Goal: Book appointment/travel/reservation

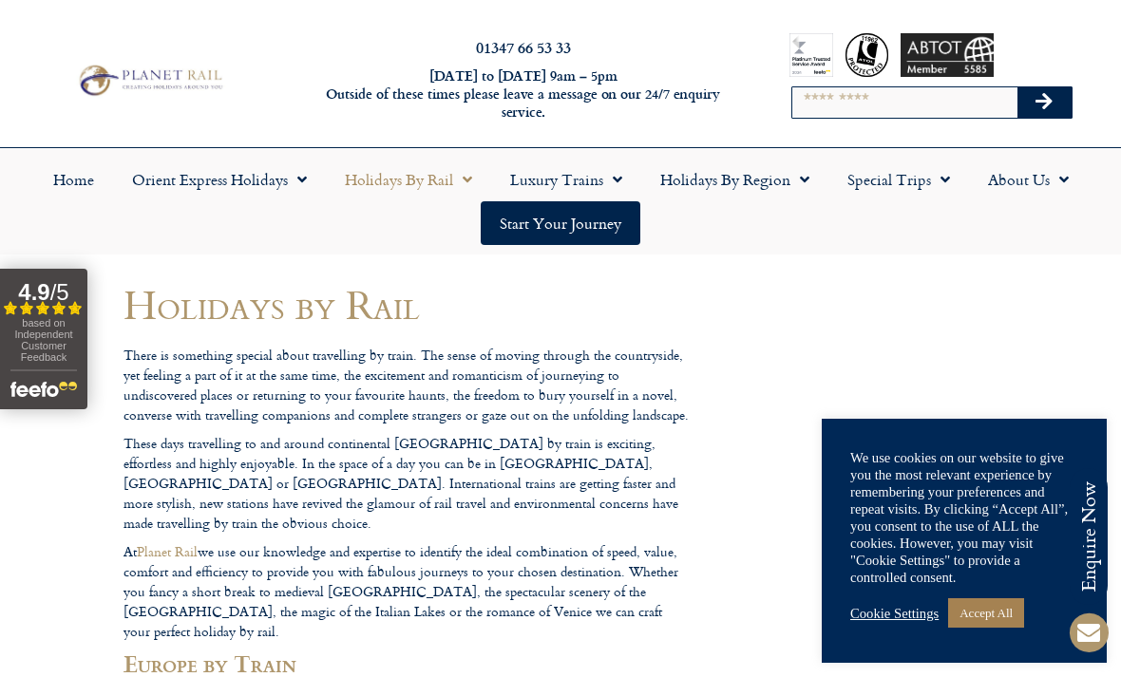
click at [809, 176] on link "Holidays by Region" at bounding box center [734, 180] width 187 height 44
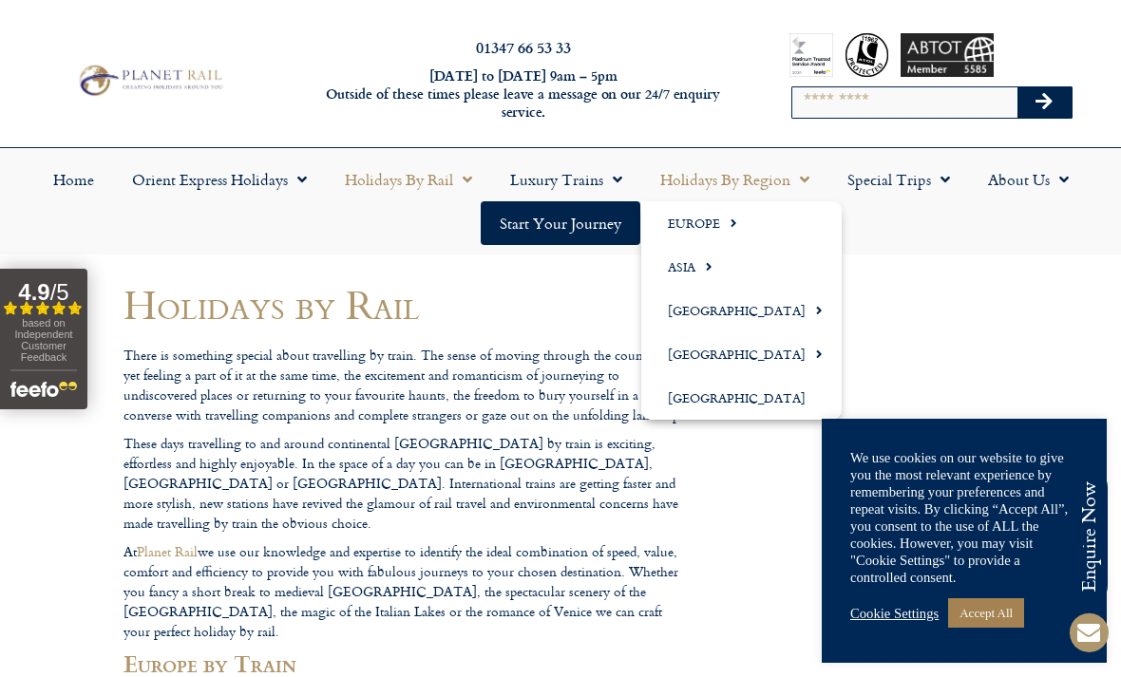
click at [714, 216] on link "Europe" at bounding box center [741, 223] width 200 height 44
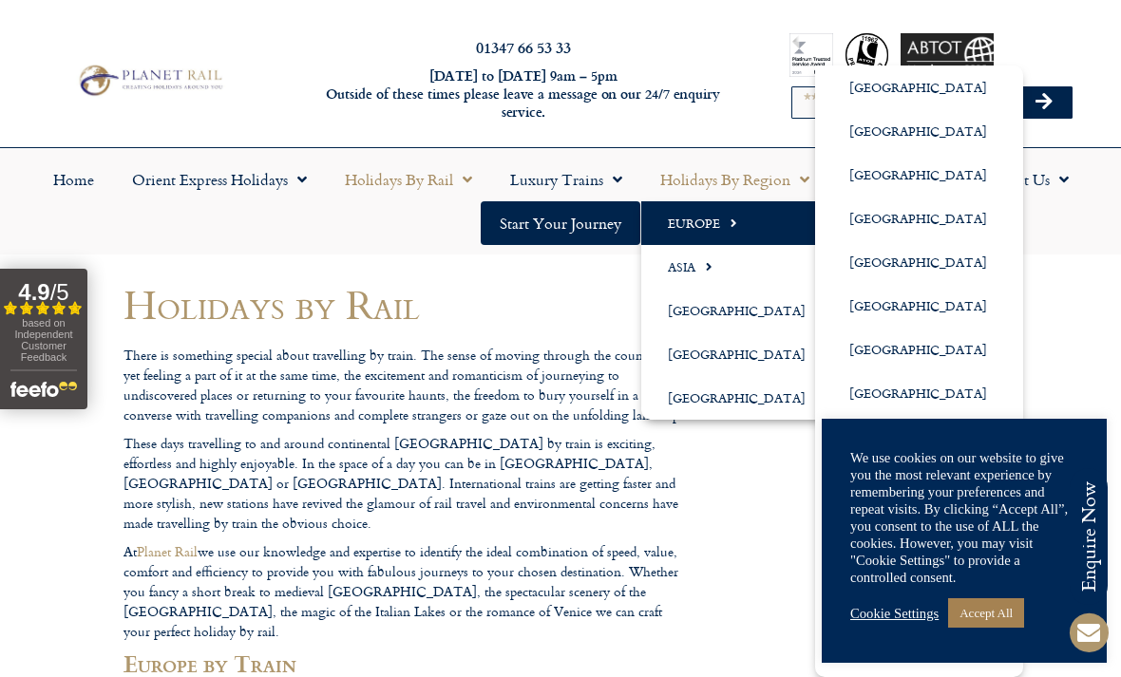
click at [901, 305] on link "[GEOGRAPHIC_DATA]" at bounding box center [919, 306] width 208 height 44
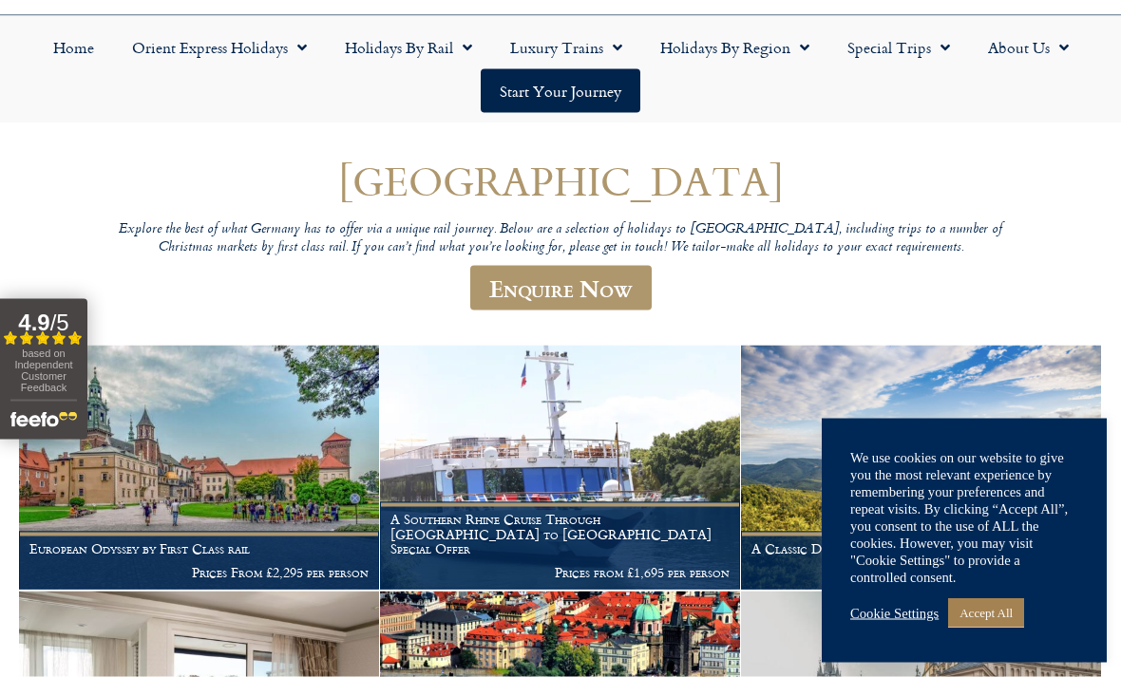
click at [1007, 628] on link "Accept All" at bounding box center [986, 613] width 76 height 29
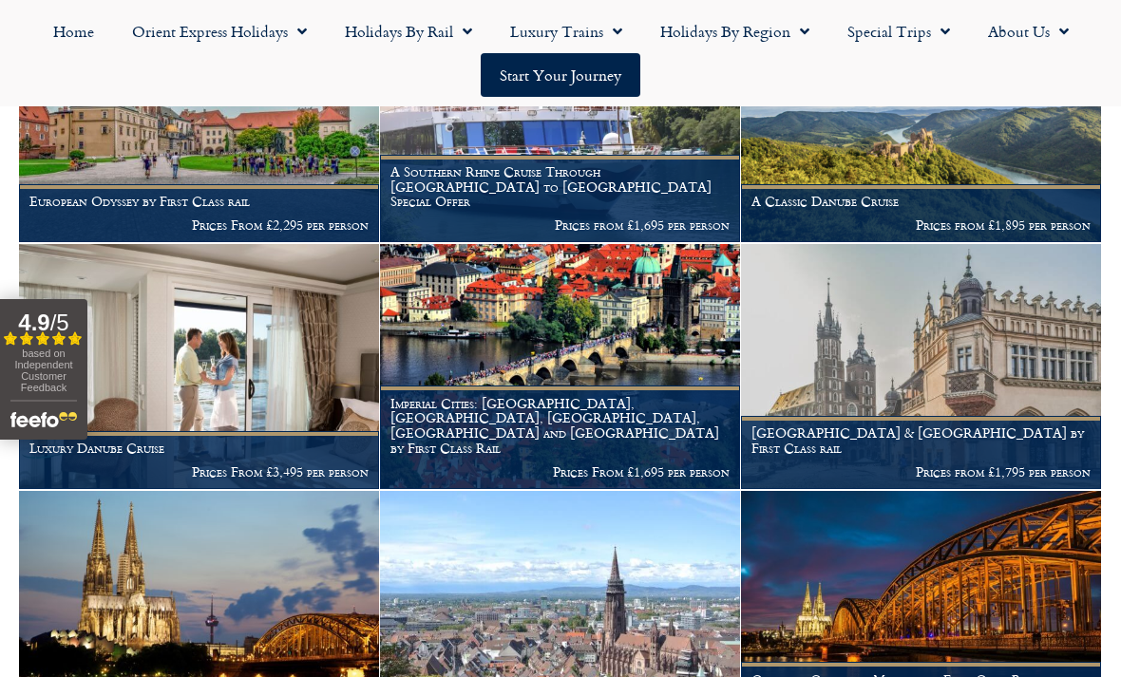
scroll to position [479, 0]
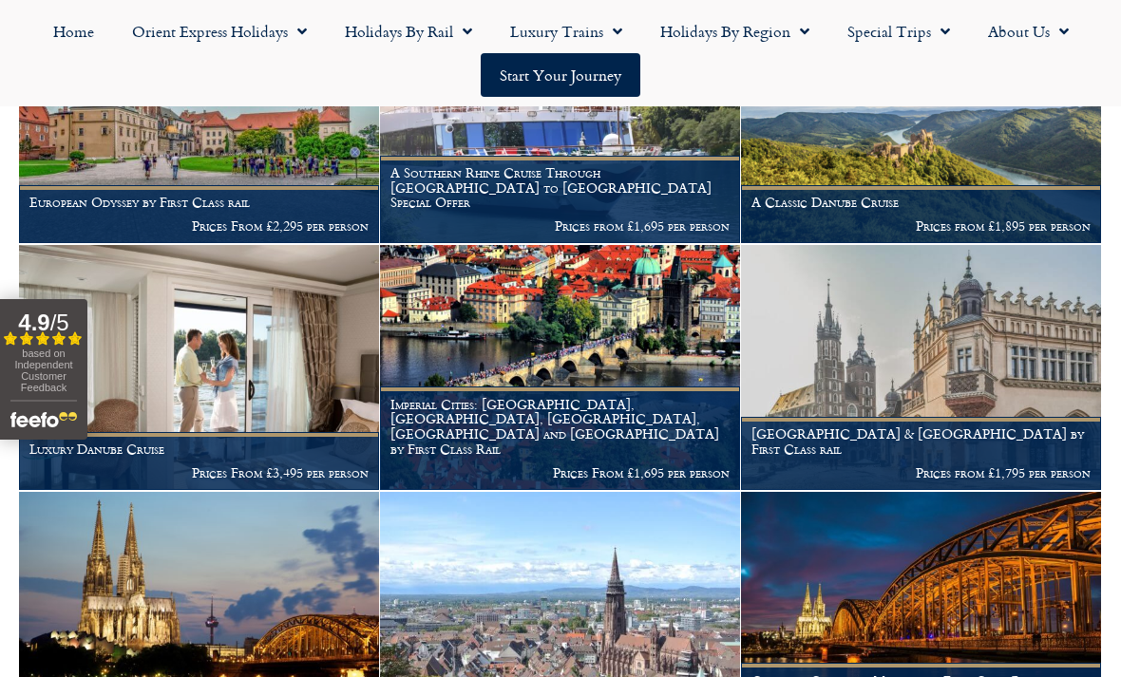
click at [1009, 199] on h1 "A Classic Danube Cruise" at bounding box center [921, 202] width 339 height 15
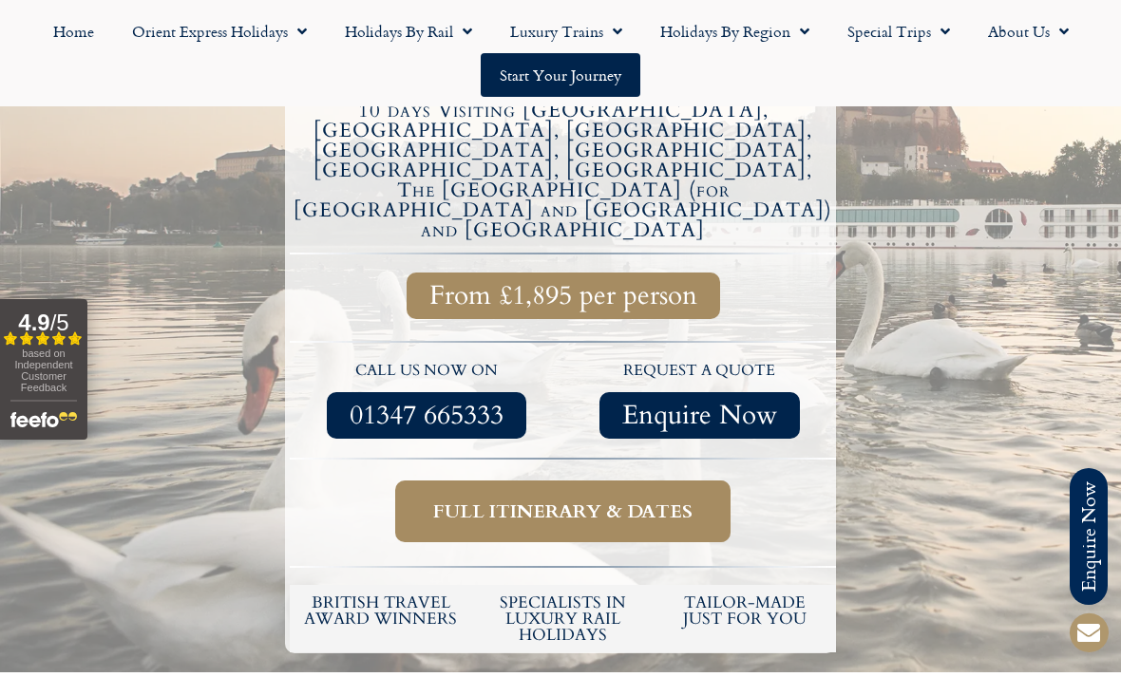
scroll to position [629, 0]
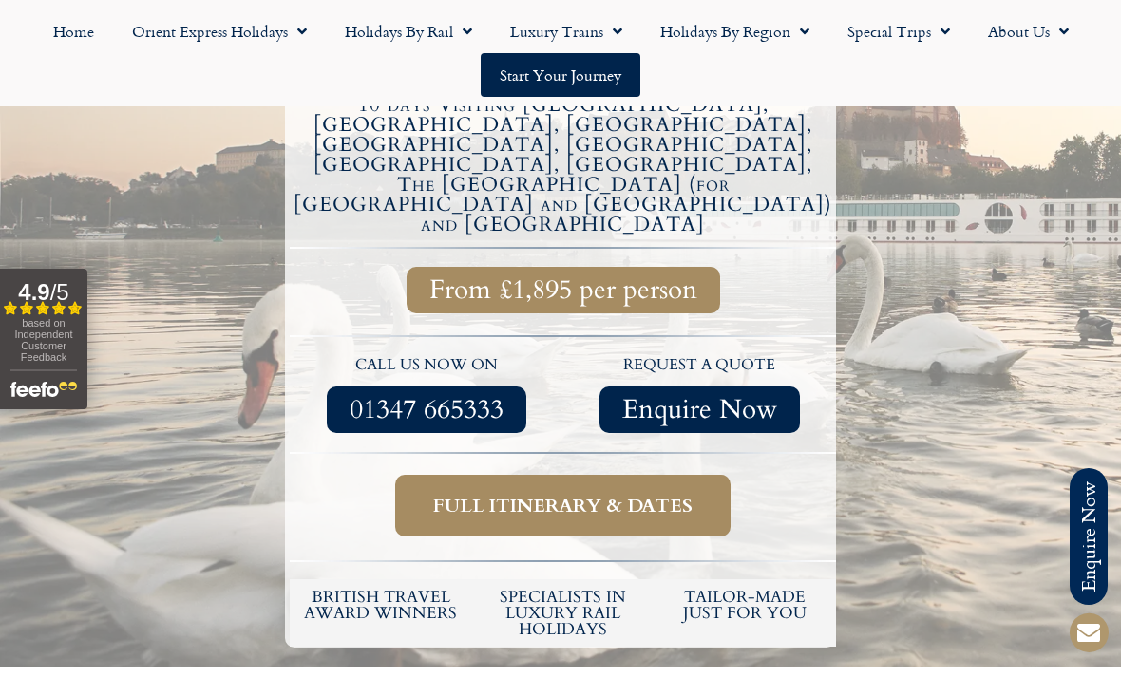
click at [671, 494] on span "Full itinerary & dates" at bounding box center [562, 506] width 259 height 24
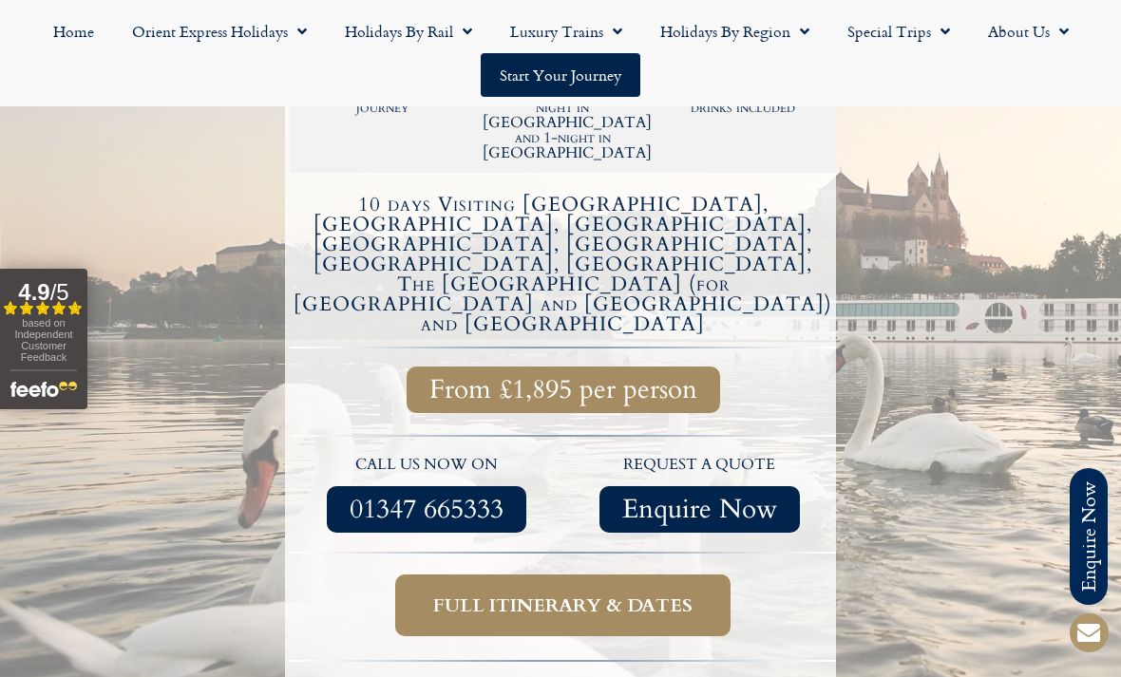
scroll to position [524, 0]
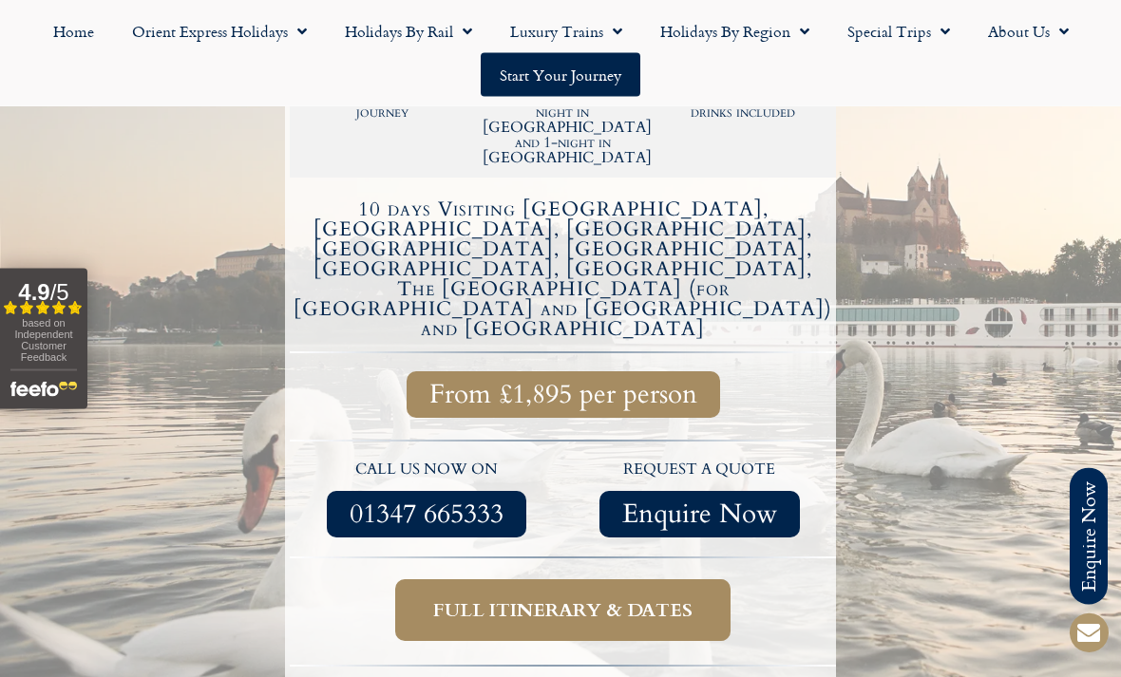
click at [696, 581] on link "Full itinerary & dates" at bounding box center [562, 612] width 335 height 62
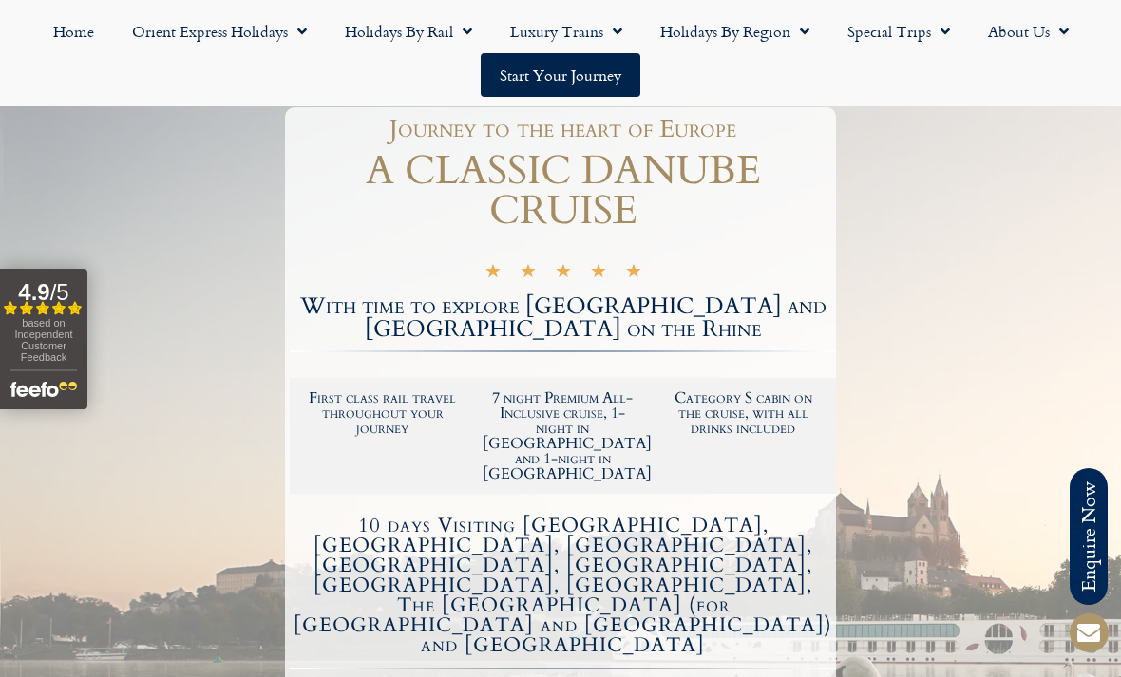
scroll to position [207, 0]
click at [459, 34] on span "Menu" at bounding box center [462, 31] width 19 height 34
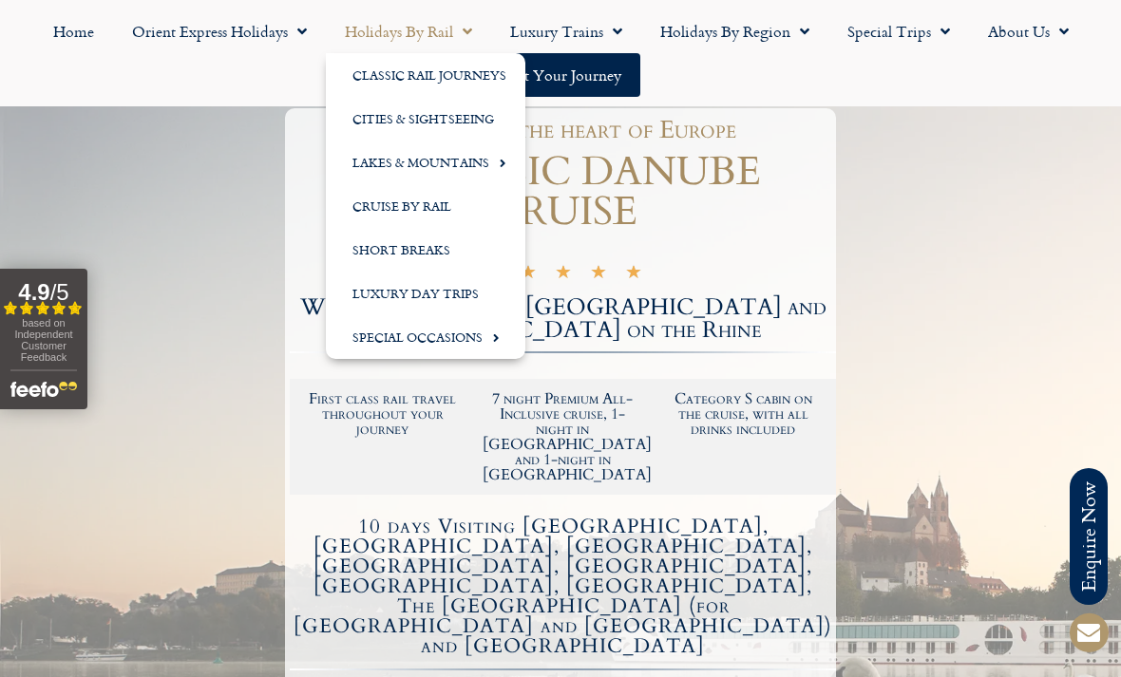
click at [435, 253] on link "Short Breaks" at bounding box center [426, 250] width 200 height 44
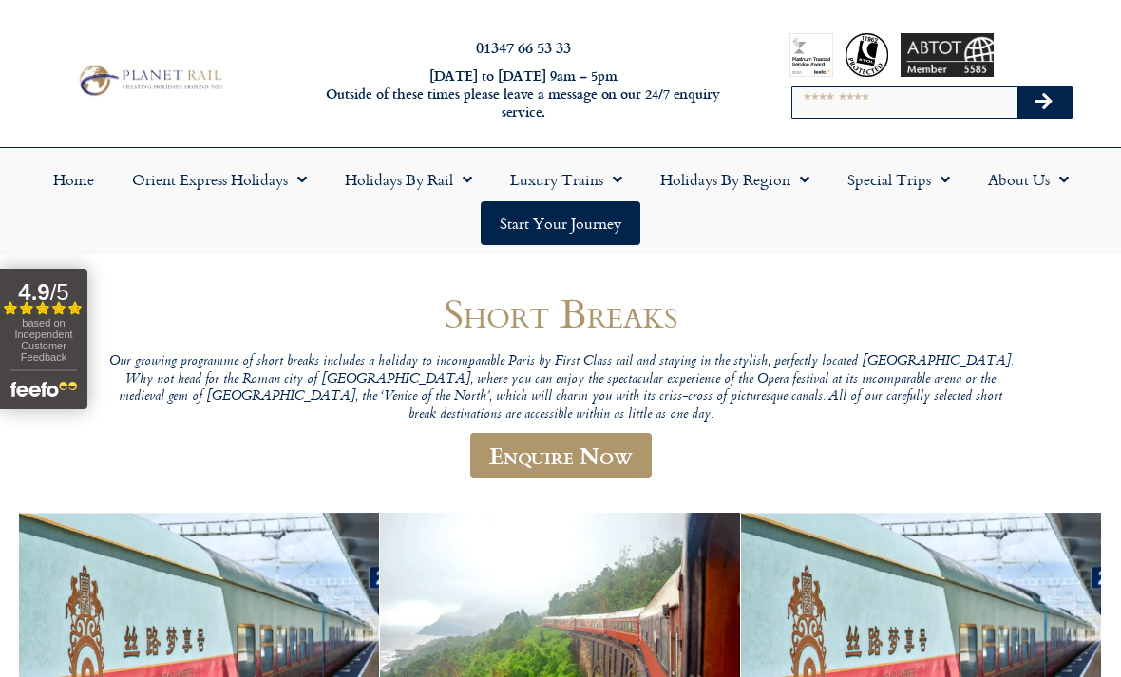
click at [473, 179] on link "Holidays by Rail" at bounding box center [408, 180] width 165 height 44
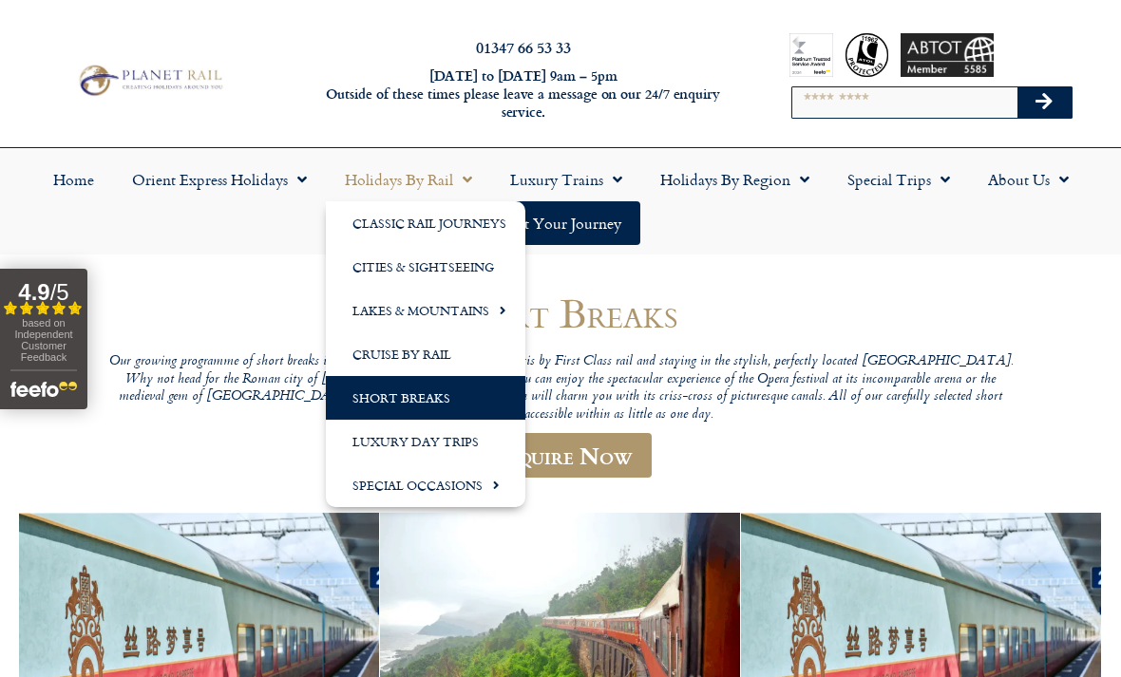
click at [479, 262] on link "Cities & Sightseeing" at bounding box center [426, 267] width 200 height 44
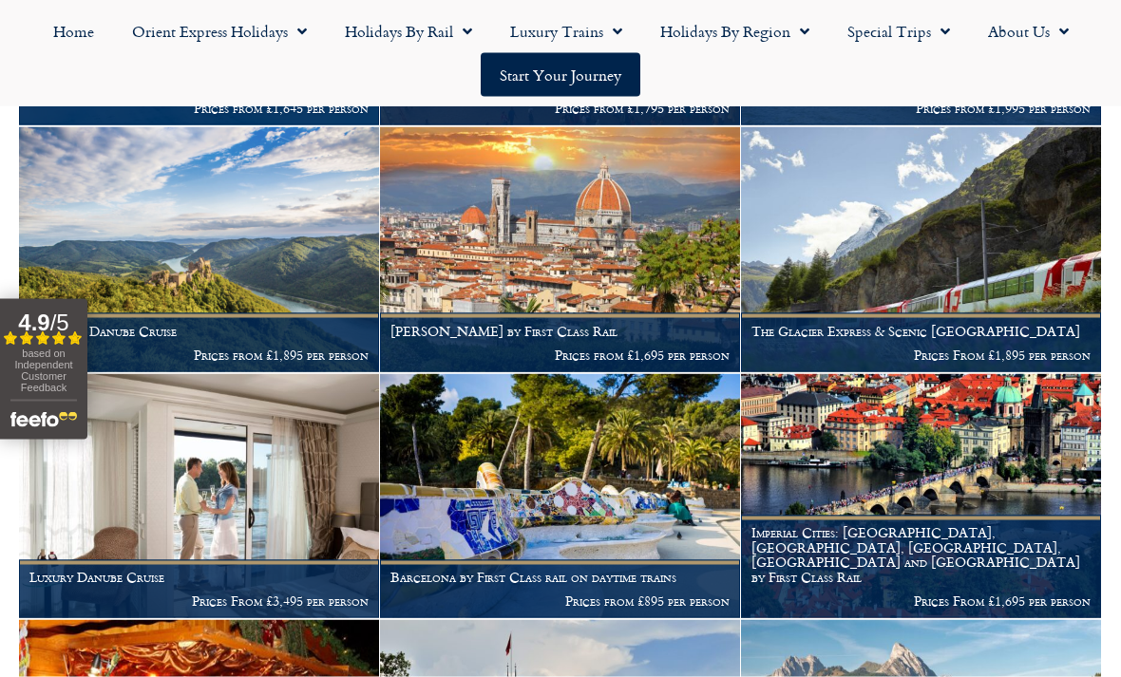
scroll to position [1991, 0]
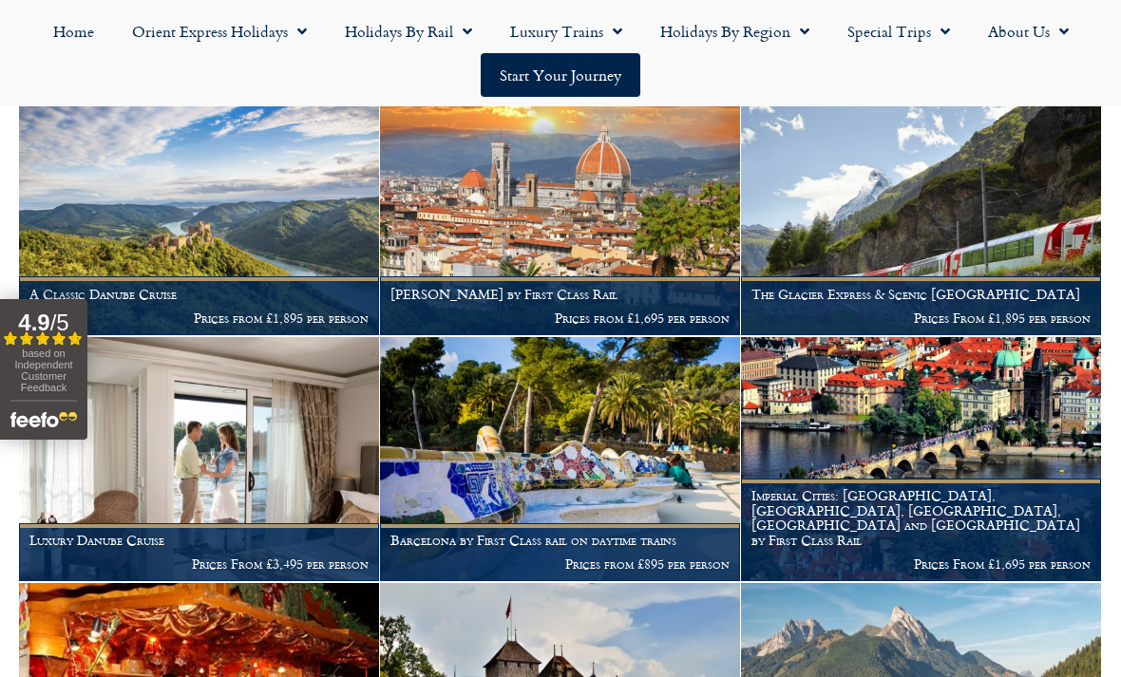
click at [1050, 557] on p "Prices From £1,695 per person" at bounding box center [921, 564] width 339 height 15
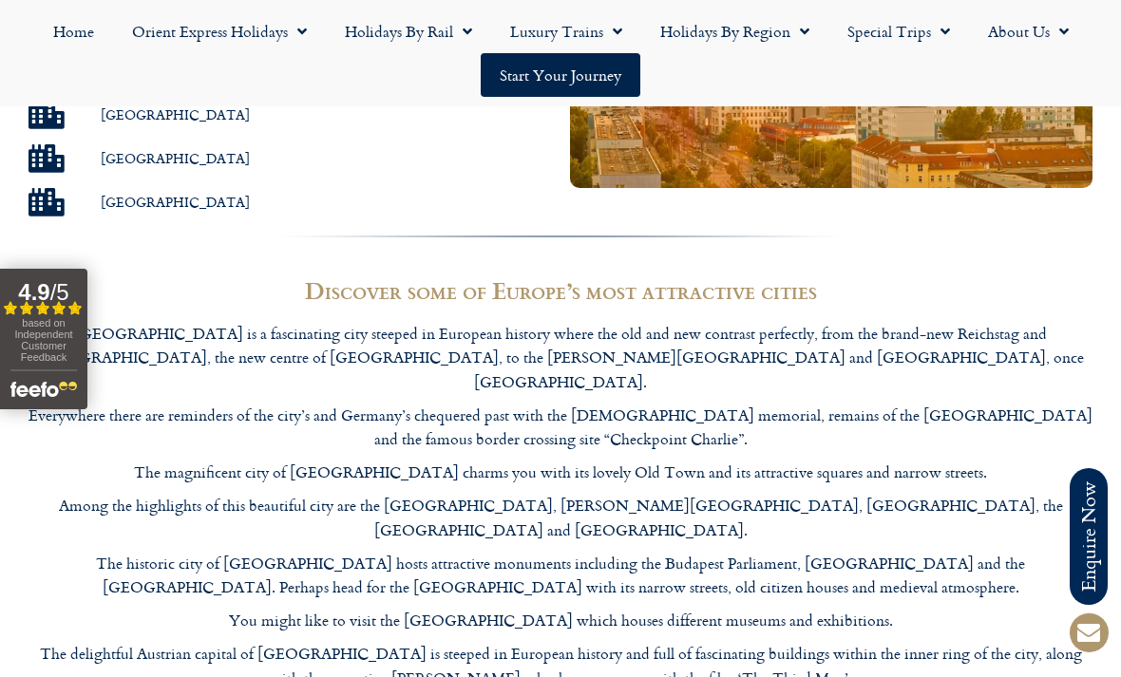
scroll to position [1706, 0]
click at [617, 78] on link "Start your Journey" at bounding box center [561, 75] width 160 height 44
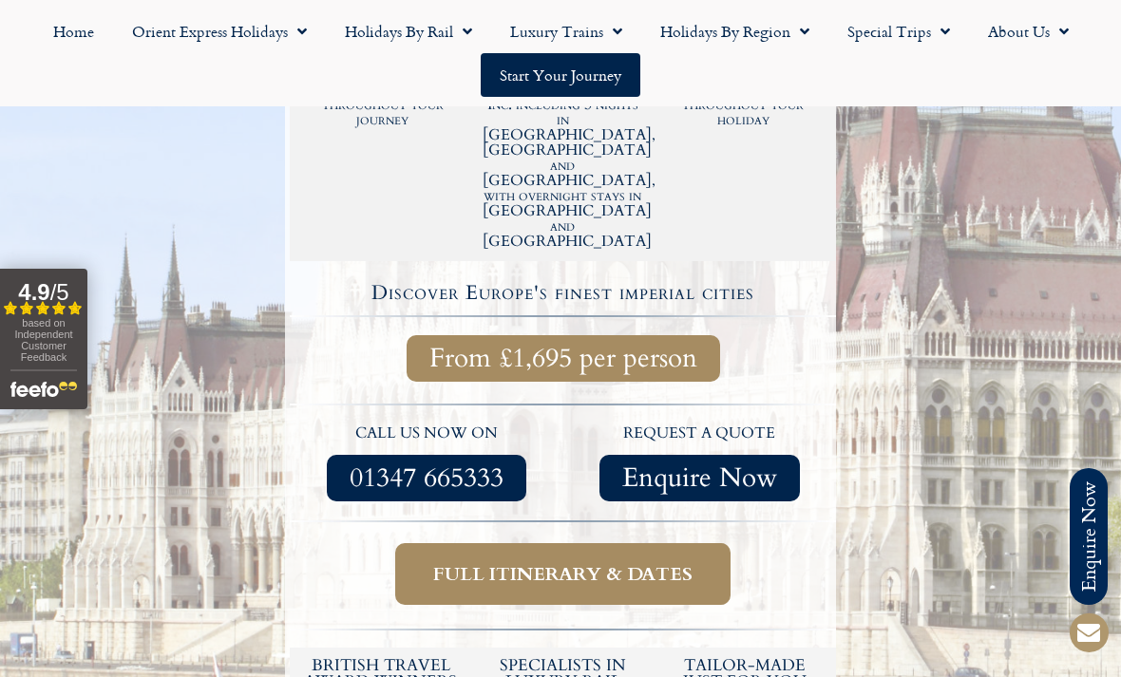
scroll to position [714, 0]
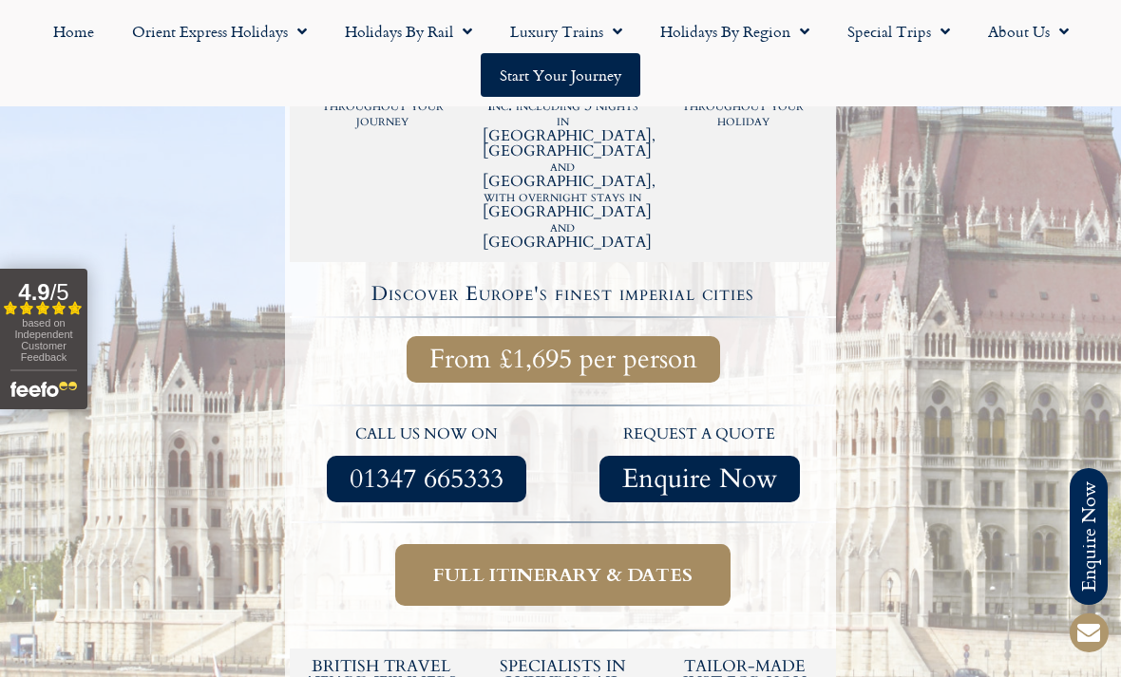
click at [637, 563] on span "Full itinerary & dates" at bounding box center [562, 575] width 259 height 24
click at [648, 563] on span "Full itinerary & dates" at bounding box center [562, 575] width 259 height 24
click at [556, 563] on span "Full itinerary & dates" at bounding box center [562, 575] width 259 height 24
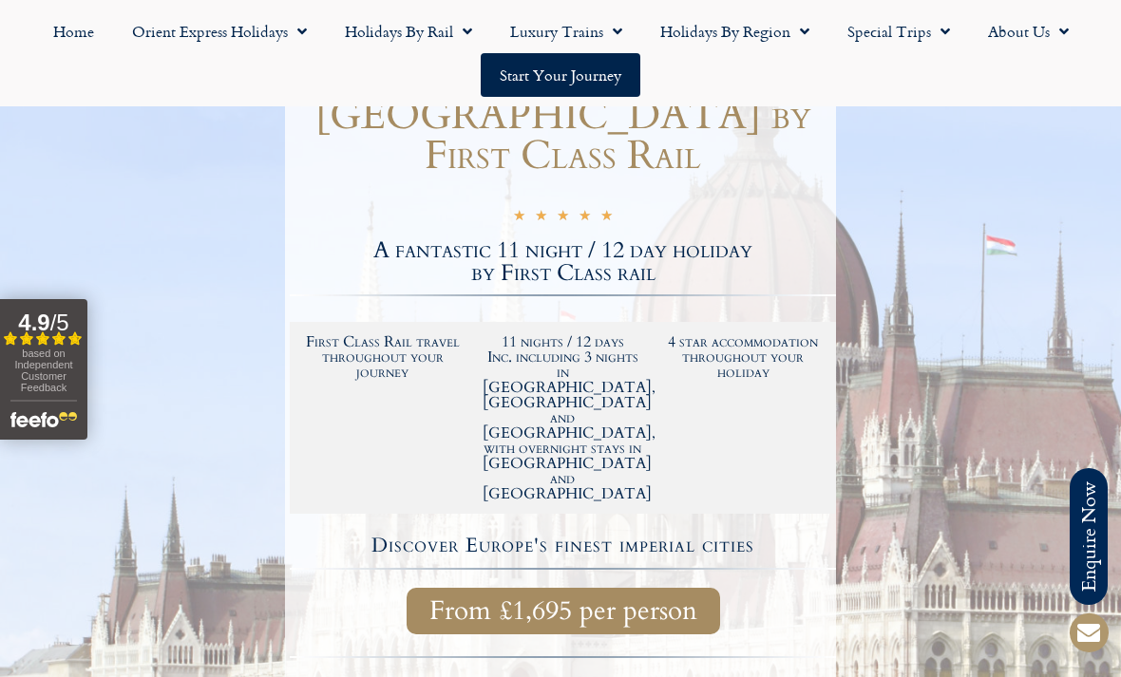
scroll to position [466, 0]
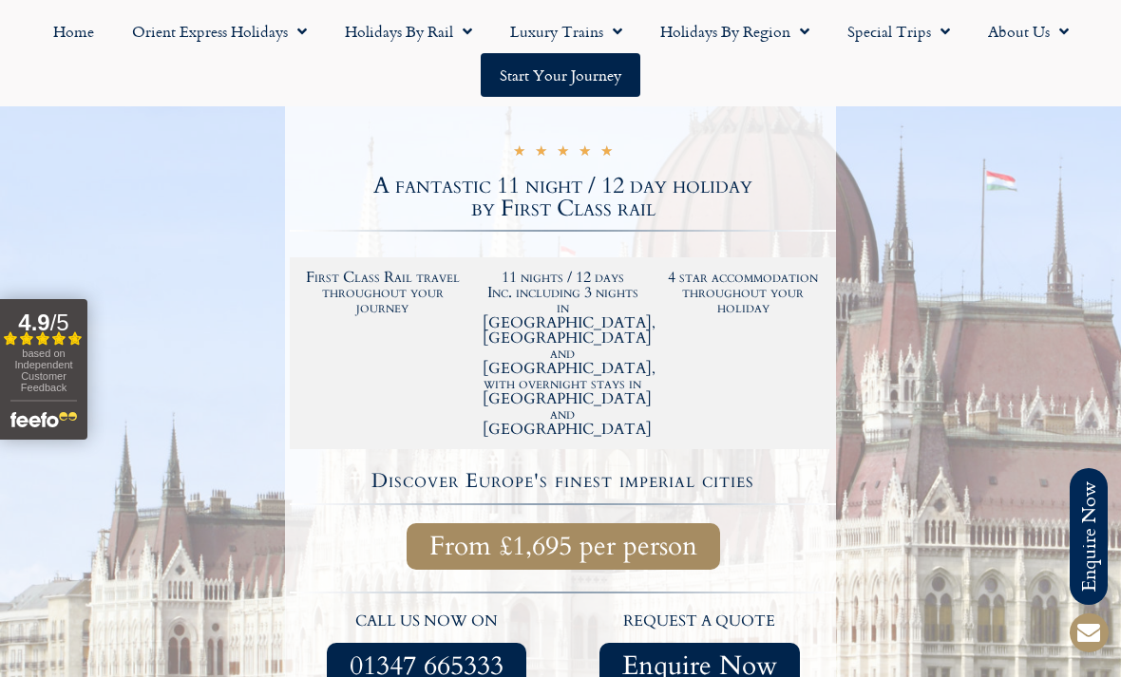
scroll to position [528, 0]
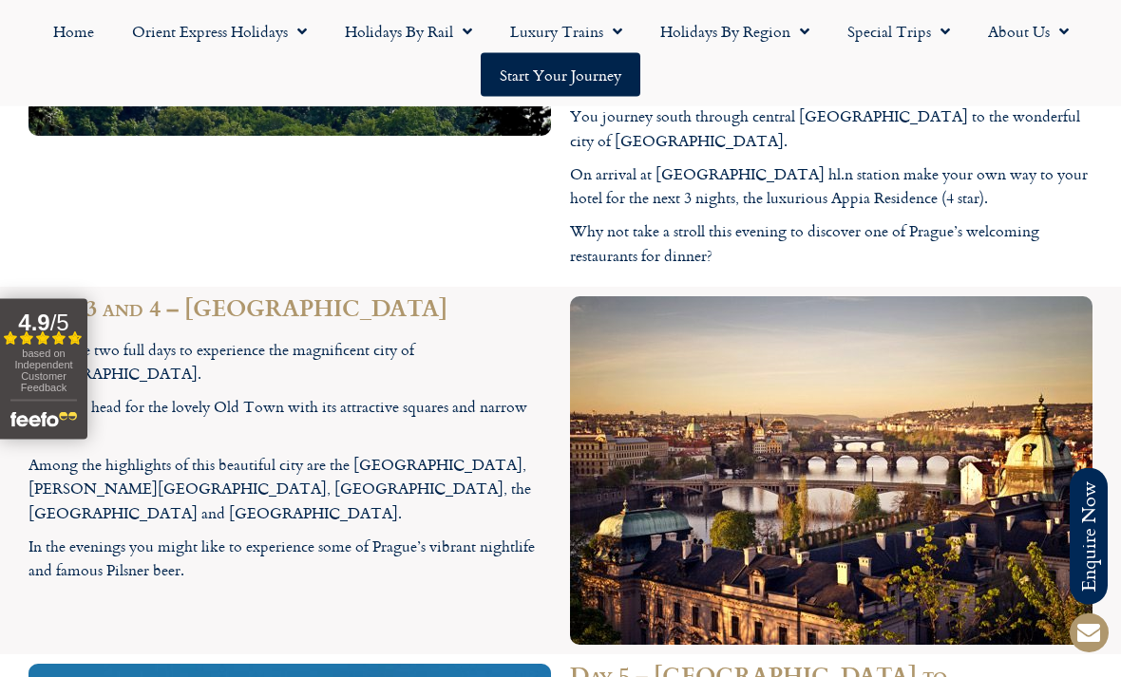
scroll to position [3484, 0]
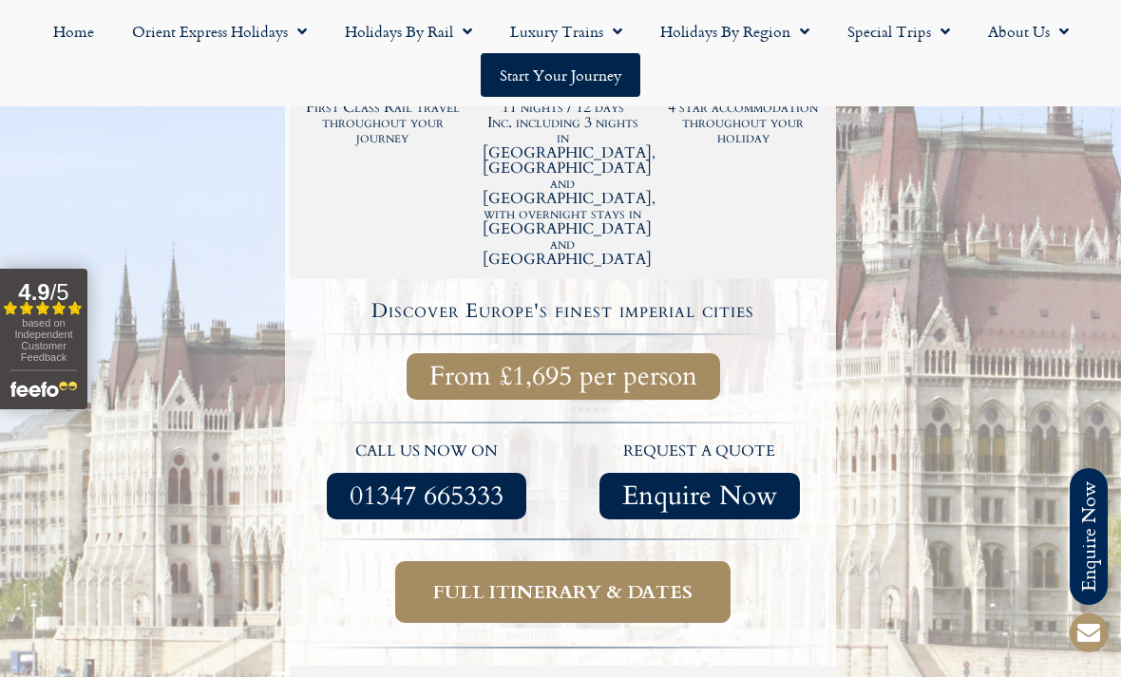
scroll to position [696, 0]
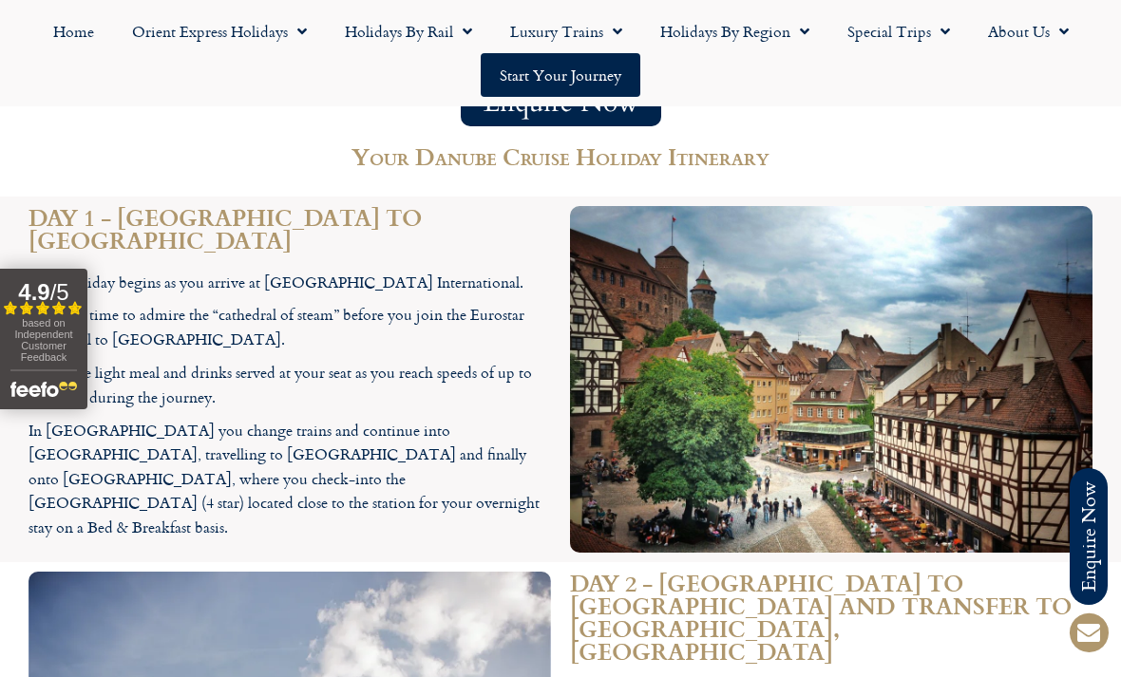
scroll to position [207, 0]
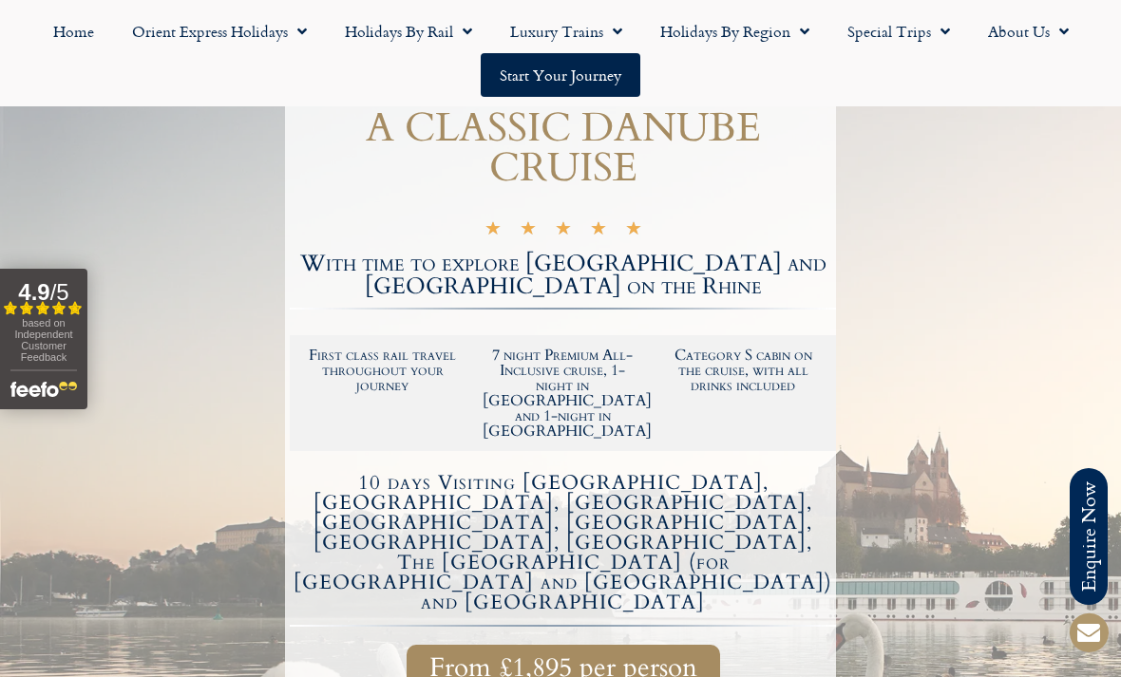
scroll to position [629, 0]
